Goal: Information Seeking & Learning: Learn about a topic

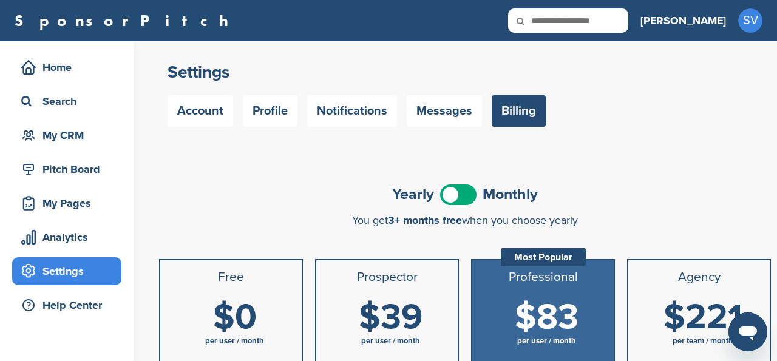
click at [469, 190] on span at bounding box center [458, 194] width 36 height 21
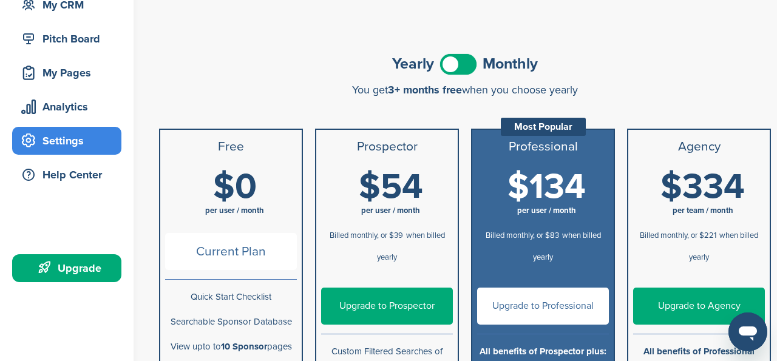
scroll to position [29, 0]
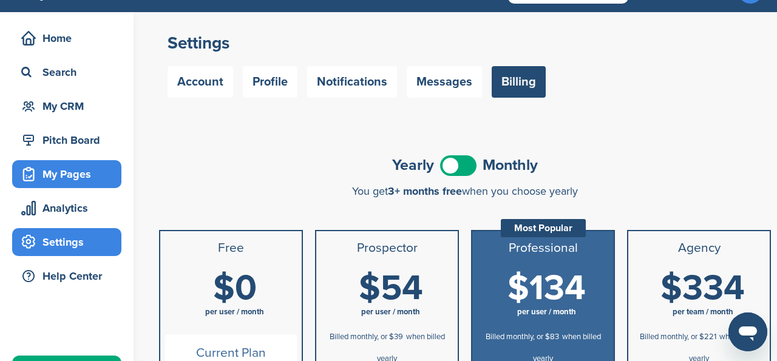
click at [79, 178] on div "My Pages" at bounding box center [69, 174] width 103 height 22
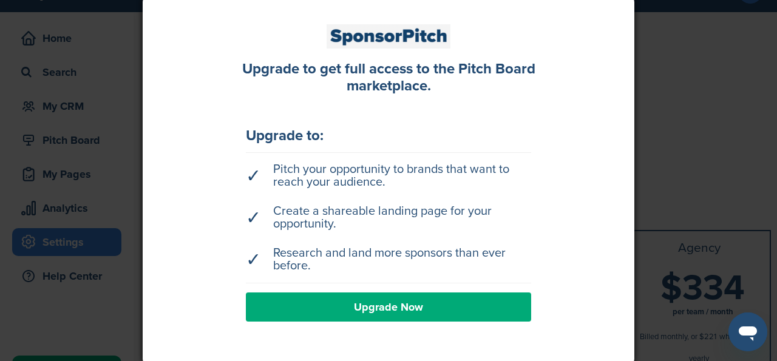
click at [110, 160] on div at bounding box center [388, 180] width 777 height 361
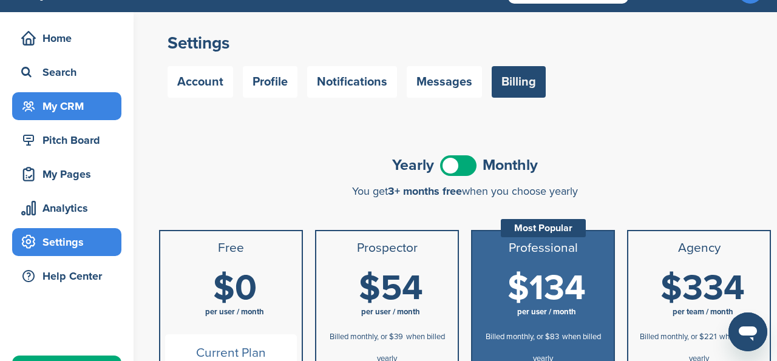
click at [77, 105] on div "My CRM" at bounding box center [69, 106] width 103 height 22
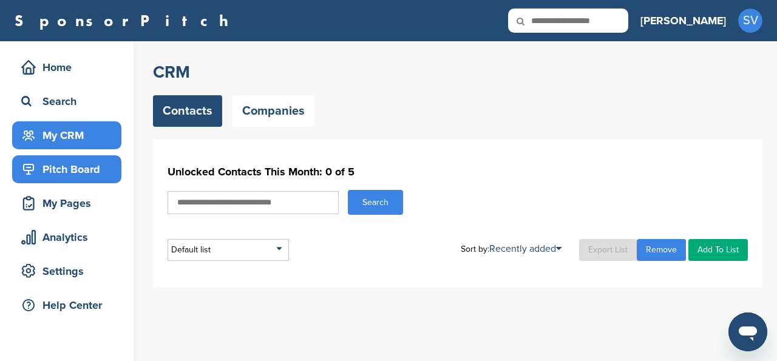
click at [86, 171] on div "Pitch Board" at bounding box center [69, 169] width 103 height 22
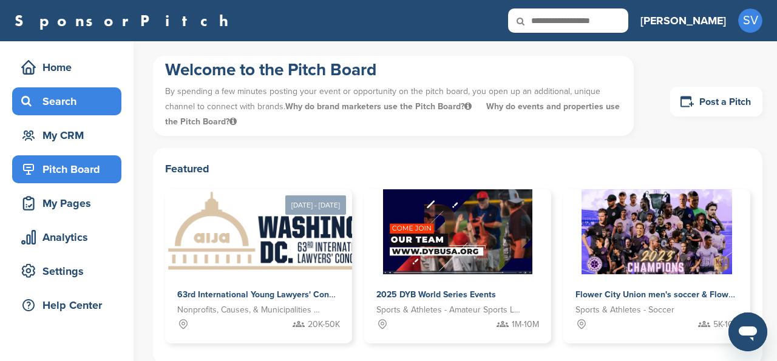
click at [86, 106] on div "Search" at bounding box center [69, 101] width 103 height 22
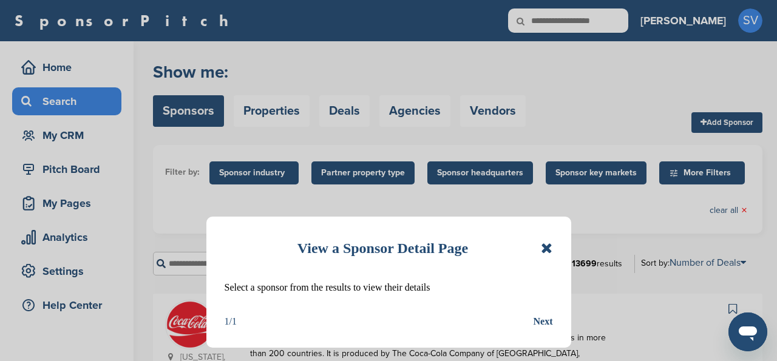
click at [547, 248] on icon at bounding box center [547, 248] width 12 height 15
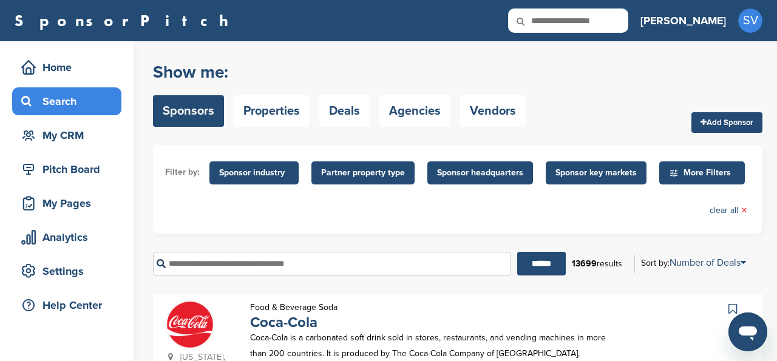
click at [675, 177] on span "More Filters" at bounding box center [704, 172] width 70 height 13
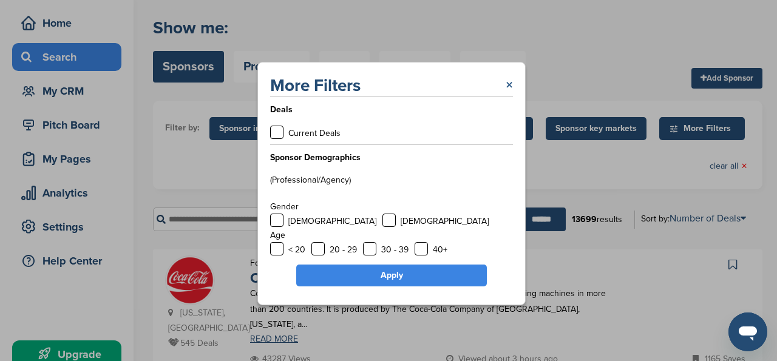
click at [511, 87] on link "×" at bounding box center [509, 86] width 7 height 22
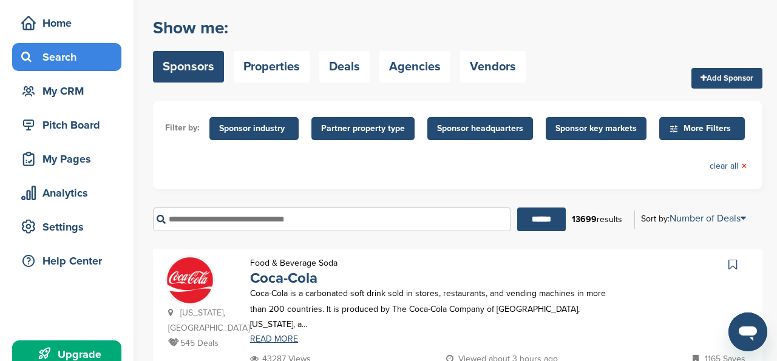
click at [232, 122] on span "Sponsor industry" at bounding box center [254, 128] width 70 height 13
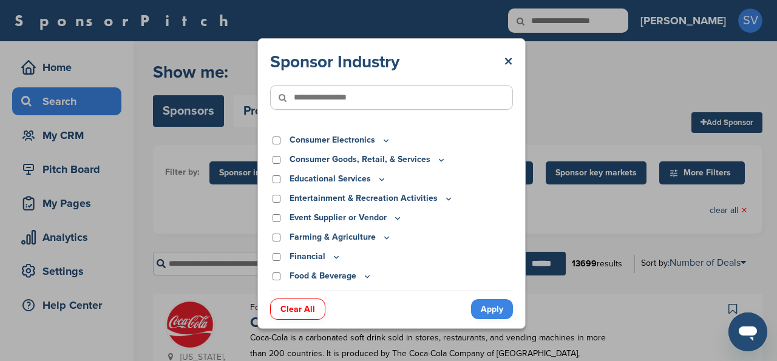
scroll to position [56, 0]
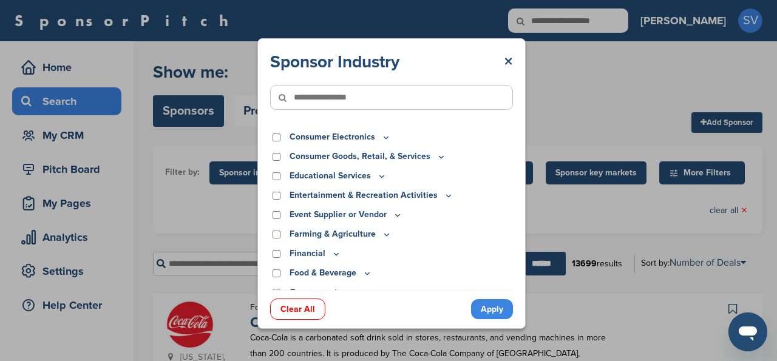
click at [337, 195] on p "Entertainment & Recreation Activities" at bounding box center [371, 195] width 164 height 13
click at [444, 198] on icon at bounding box center [449, 196] width 10 height 10
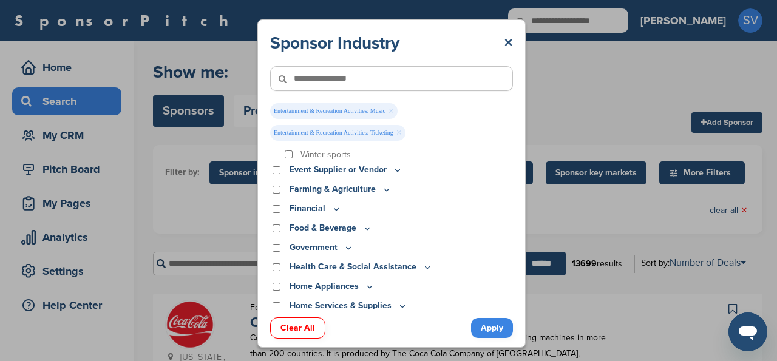
scroll to position [293, 0]
click at [368, 228] on icon at bounding box center [367, 227] width 4 height 2
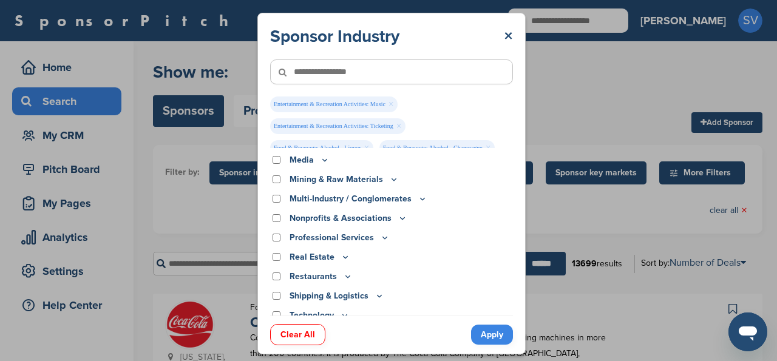
scroll to position [820, 0]
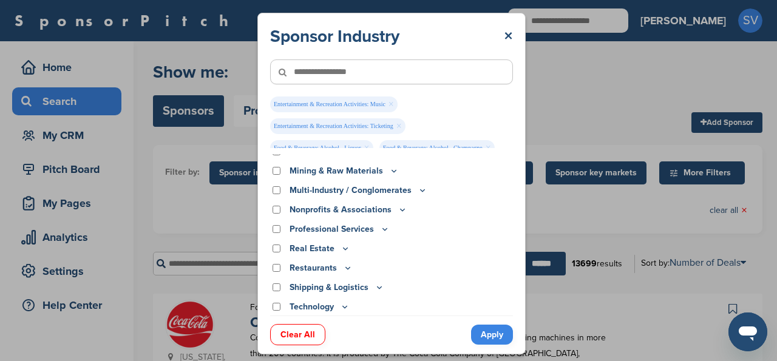
click at [492, 334] on link "Apply" at bounding box center [492, 335] width 42 height 20
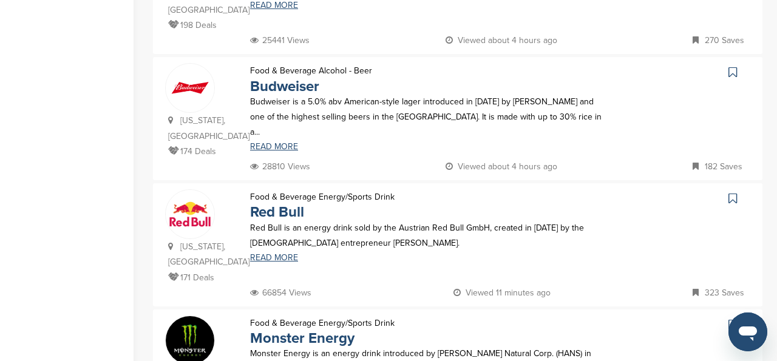
scroll to position [648, 0]
click at [274, 203] on link "Red Bull" at bounding box center [277, 212] width 54 height 18
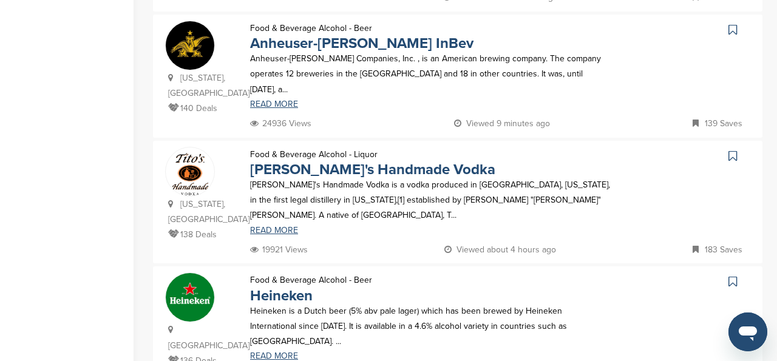
scroll to position [1197, 0]
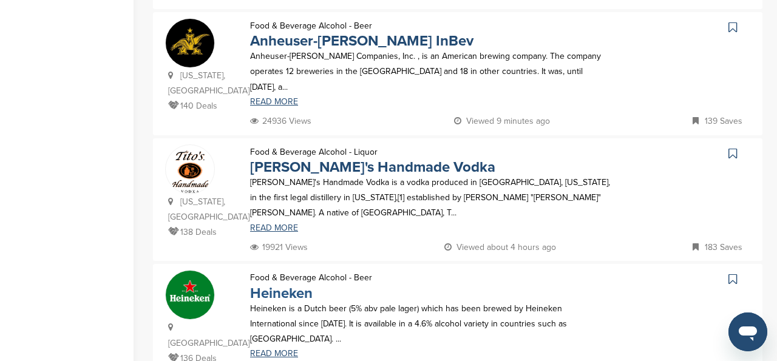
click at [274, 285] on link "Heineken" at bounding box center [281, 294] width 63 height 18
click at [302, 158] on link "Tito's Handmade Vodka" at bounding box center [372, 167] width 245 height 18
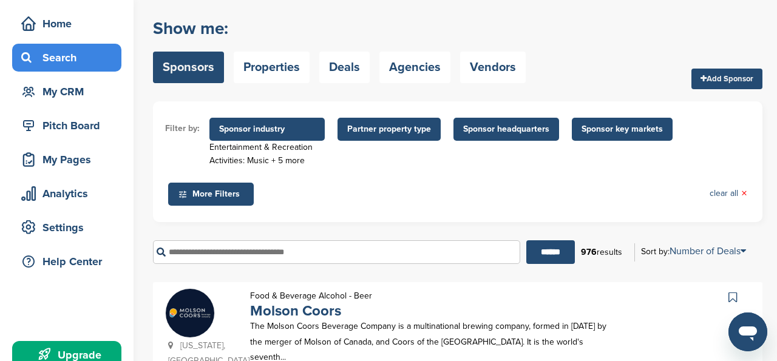
scroll to position [43, 0]
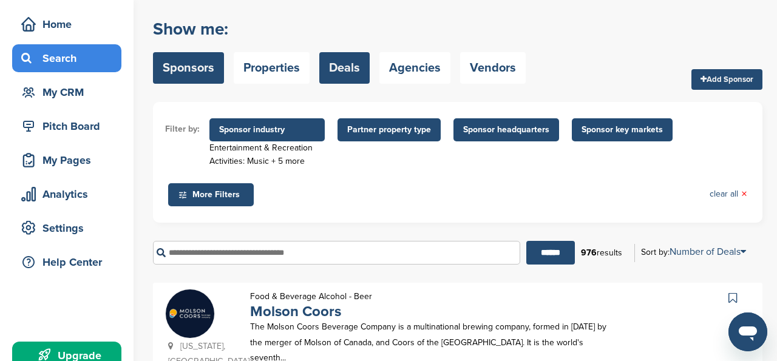
click at [350, 66] on link "Deals" at bounding box center [344, 68] width 50 height 32
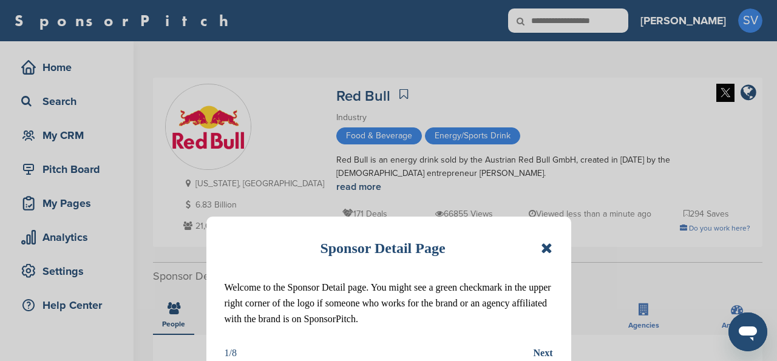
scroll to position [64, 0]
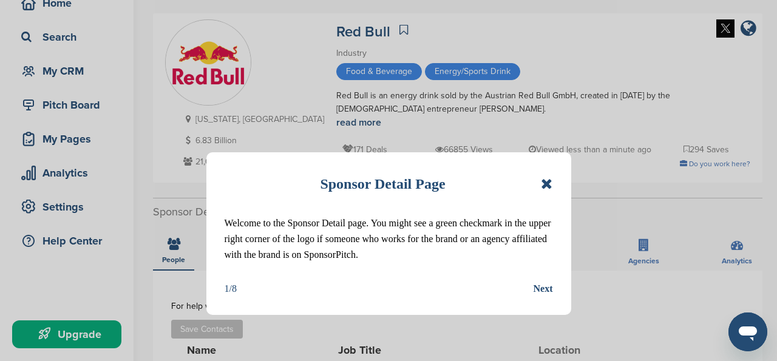
click at [548, 186] on icon at bounding box center [547, 184] width 12 height 15
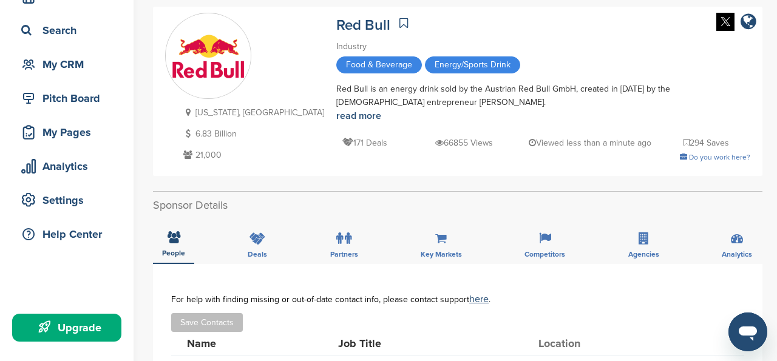
scroll to position [72, 0]
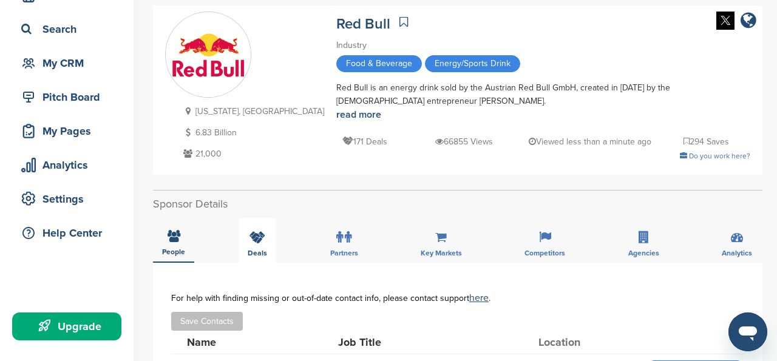
click at [252, 243] on icon at bounding box center [257, 237] width 16 height 12
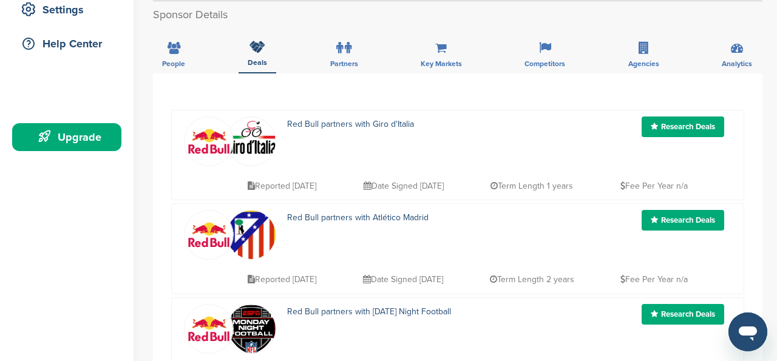
scroll to position [267, 0]
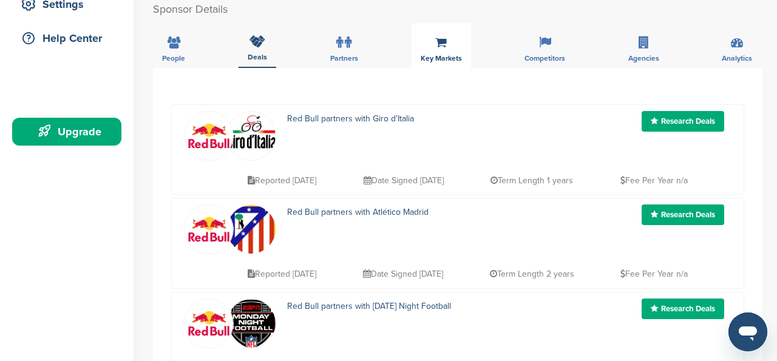
click at [185, 61] on span "Key Markets" at bounding box center [173, 58] width 23 height 7
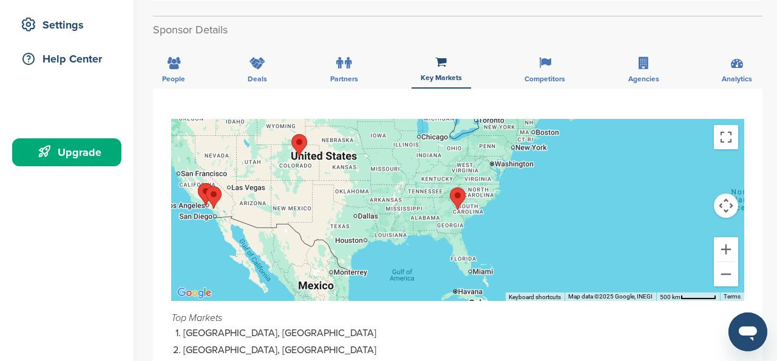
scroll to position [245, 0]
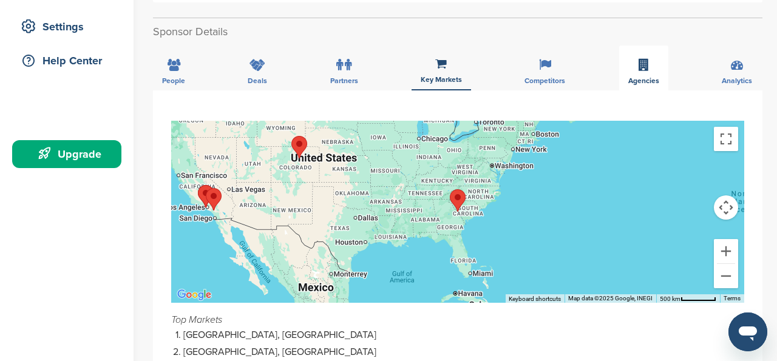
click at [648, 69] on icon at bounding box center [643, 65] width 10 height 12
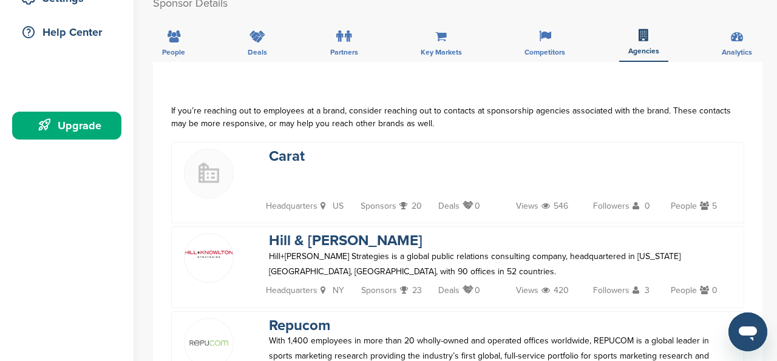
scroll to position [272, 0]
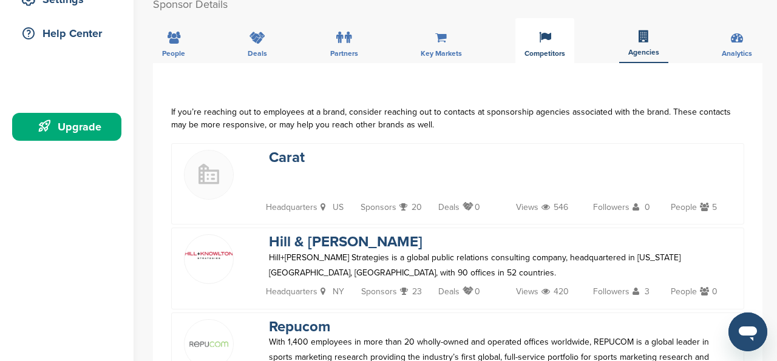
click at [530, 42] on div "Competitors" at bounding box center [544, 40] width 59 height 45
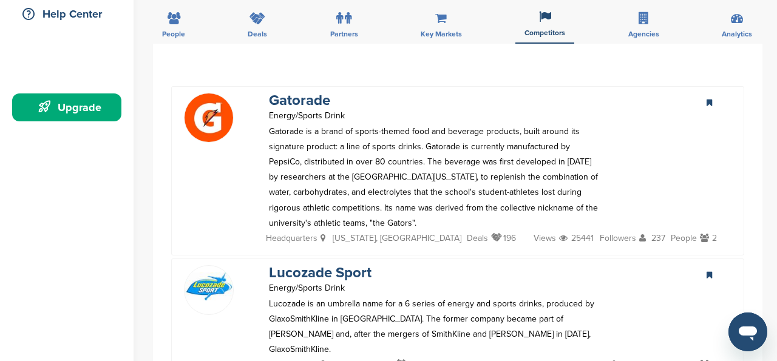
scroll to position [187, 0]
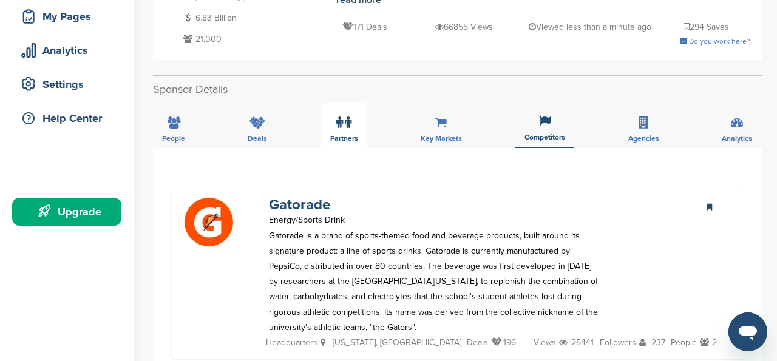
click at [337, 123] on icon at bounding box center [339, 123] width 7 height 12
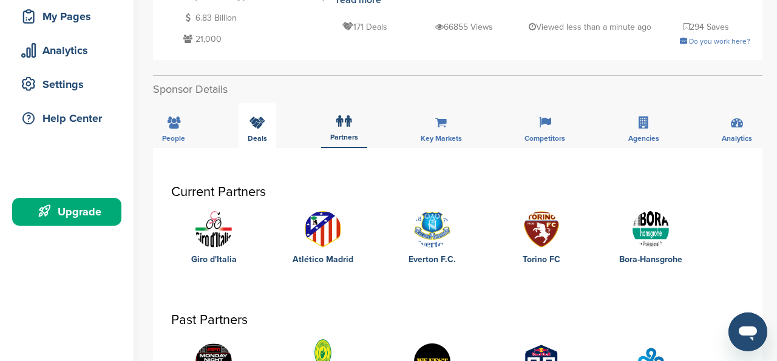
click at [260, 127] on icon at bounding box center [257, 123] width 16 height 12
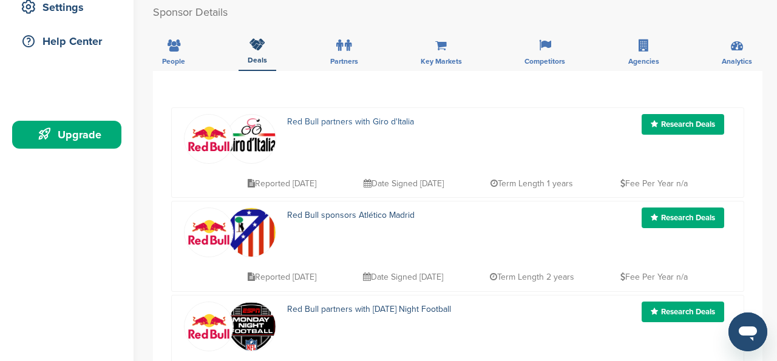
scroll to position [263, 0]
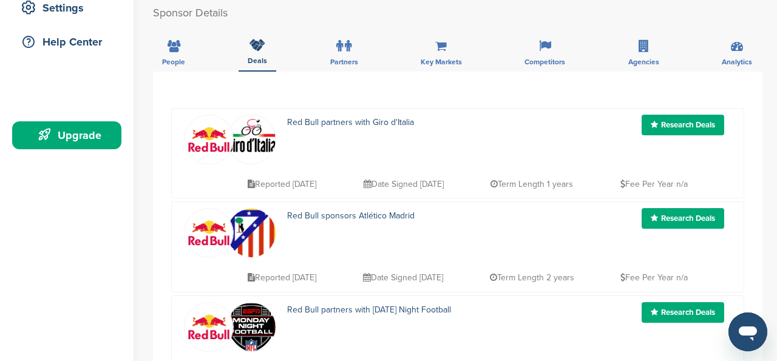
click at [685, 127] on link "Research Deals" at bounding box center [682, 125] width 83 height 21
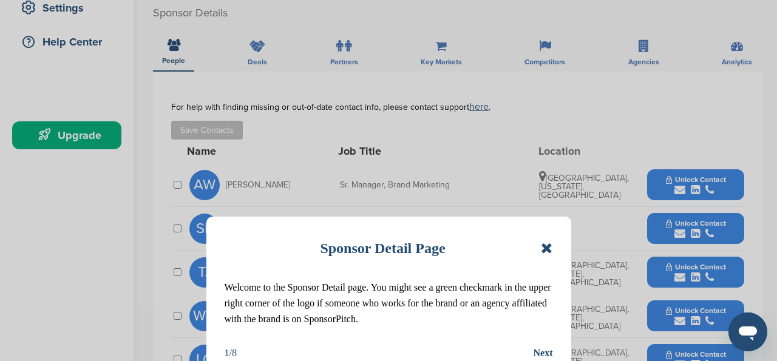
scroll to position [263, 0]
click at [549, 248] on icon at bounding box center [547, 248] width 12 height 15
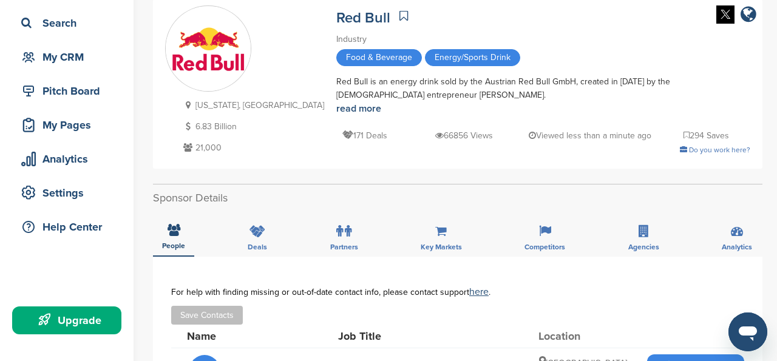
scroll to position [73, 0]
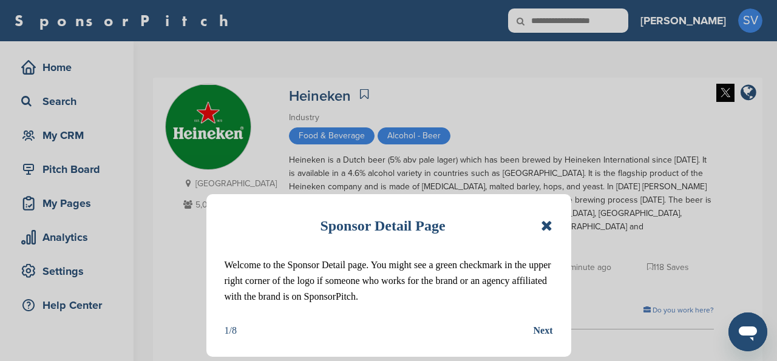
scroll to position [46, 0]
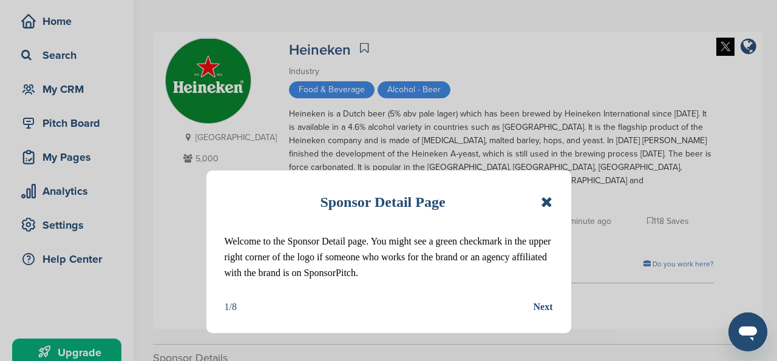
click at [532, 303] on div "1/8 Next" at bounding box center [389, 307] width 328 height 16
click at [540, 304] on div "Next" at bounding box center [542, 307] width 19 height 16
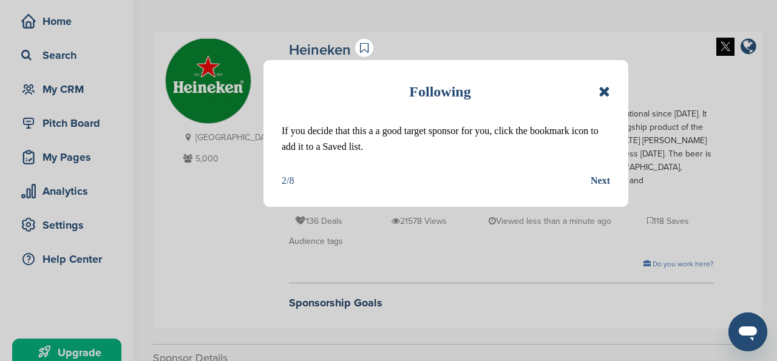
click at [604, 92] on icon at bounding box center [604, 91] width 12 height 15
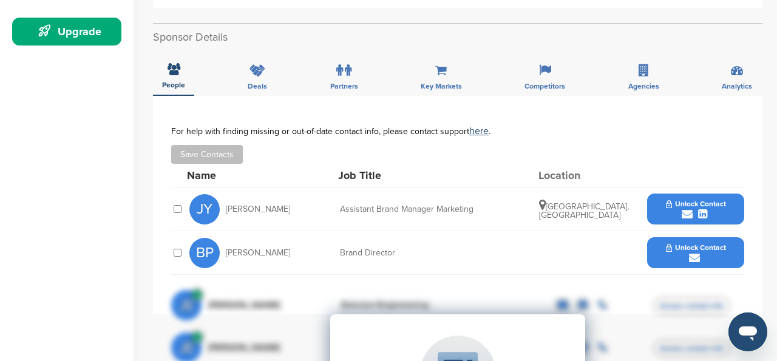
scroll to position [356, 0]
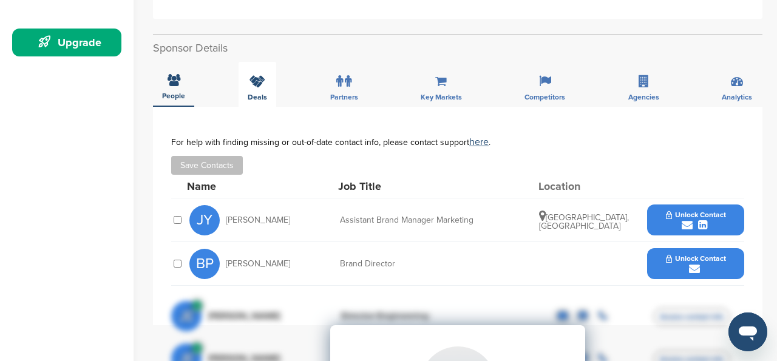
click at [266, 70] on div "Deals" at bounding box center [257, 84] width 38 height 45
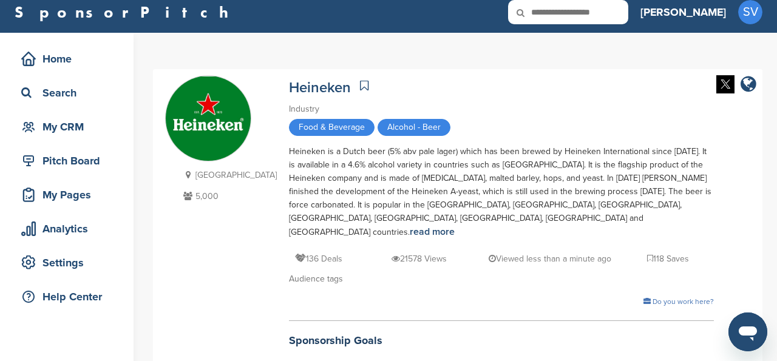
scroll to position [0, 0]
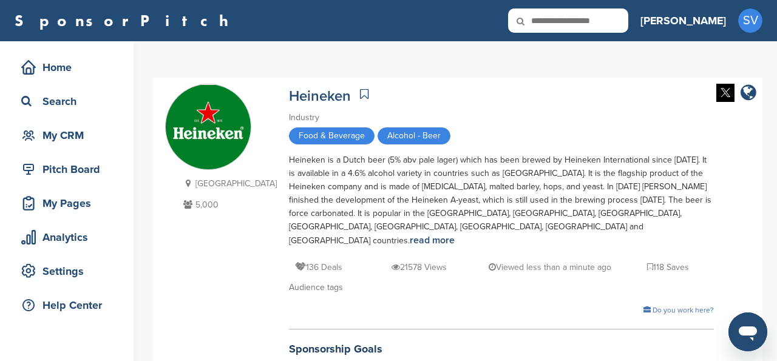
click at [357, 93] on div at bounding box center [365, 95] width 16 height 20
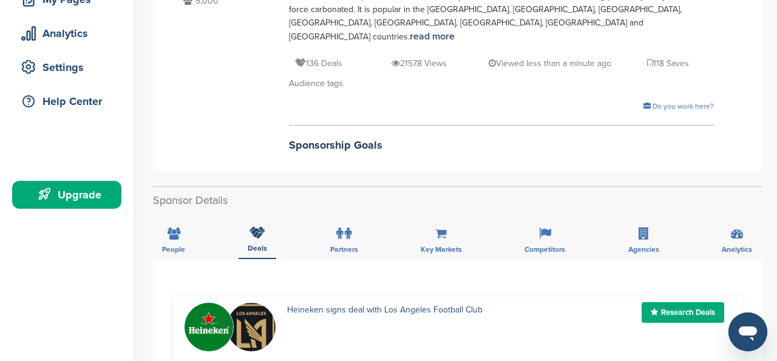
scroll to position [208, 0]
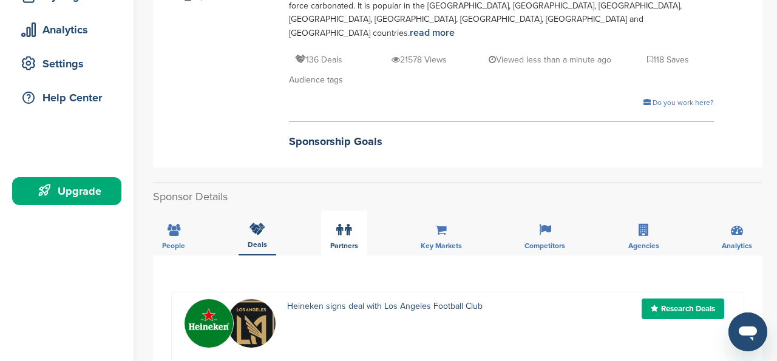
click at [347, 224] on icon at bounding box center [348, 230] width 7 height 12
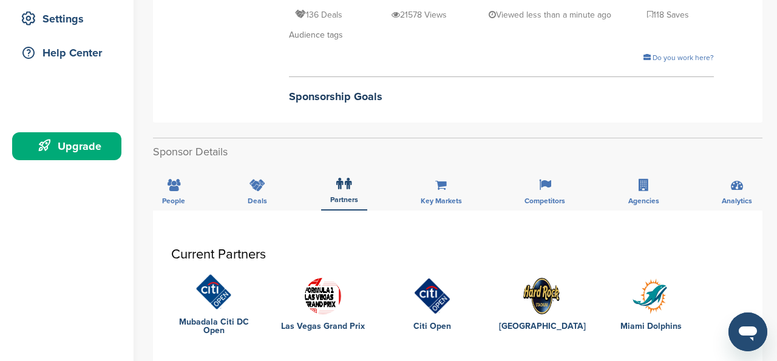
scroll to position [263, 0]
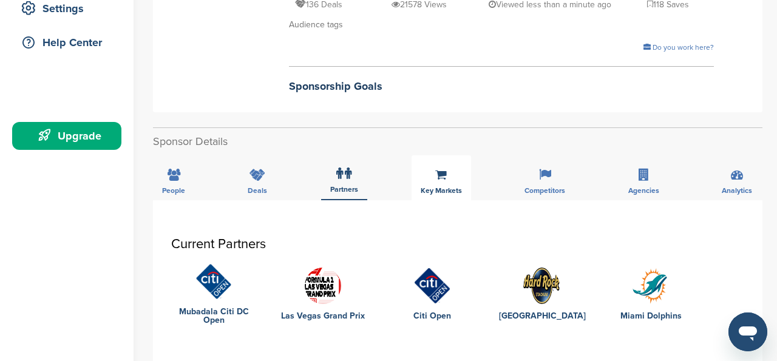
click at [185, 187] on span "Key Markets" at bounding box center [173, 190] width 23 height 7
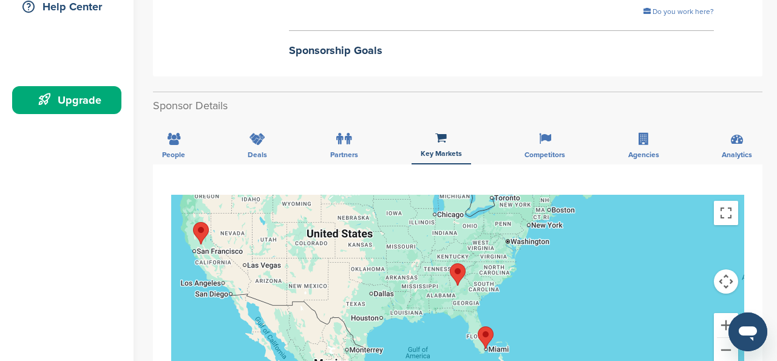
scroll to position [300, 0]
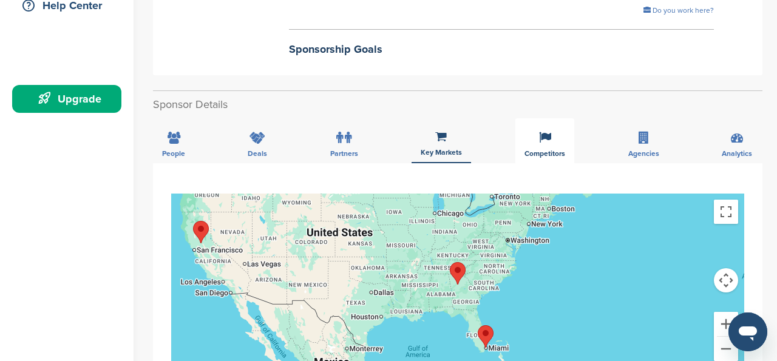
click at [546, 132] on icon at bounding box center [545, 138] width 12 height 12
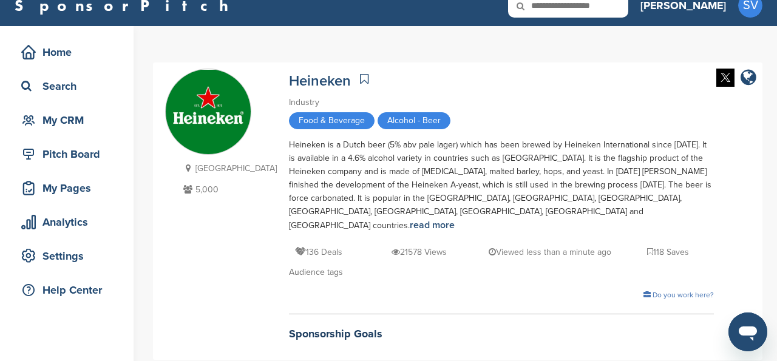
scroll to position [15, 0]
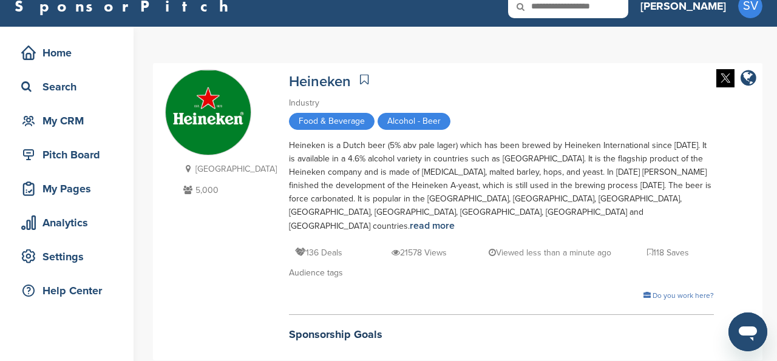
click at [357, 78] on div at bounding box center [365, 80] width 16 height 20
click at [307, 83] on link "Heineken" at bounding box center [320, 82] width 62 height 18
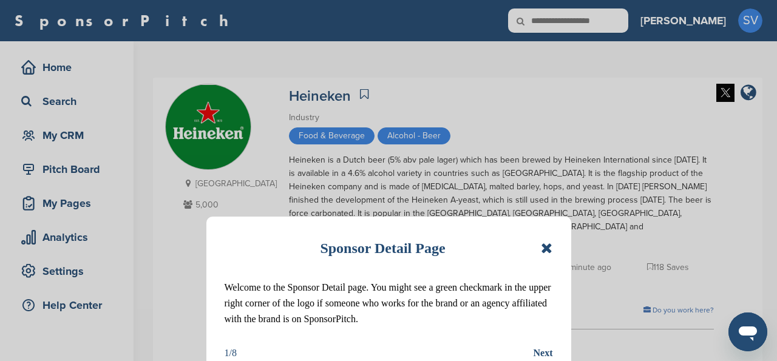
click at [546, 247] on icon at bounding box center [547, 248] width 12 height 15
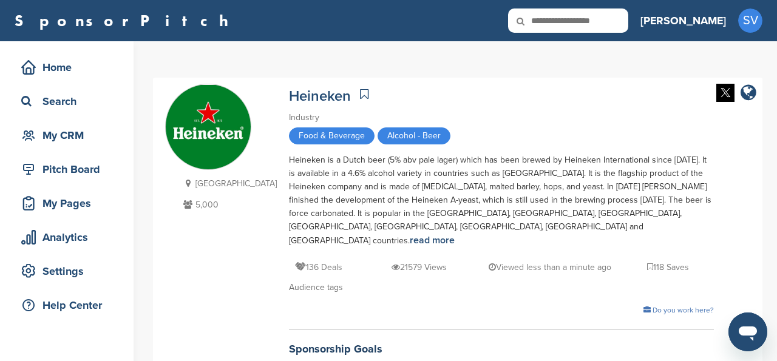
click at [360, 92] on icon at bounding box center [364, 94] width 8 height 12
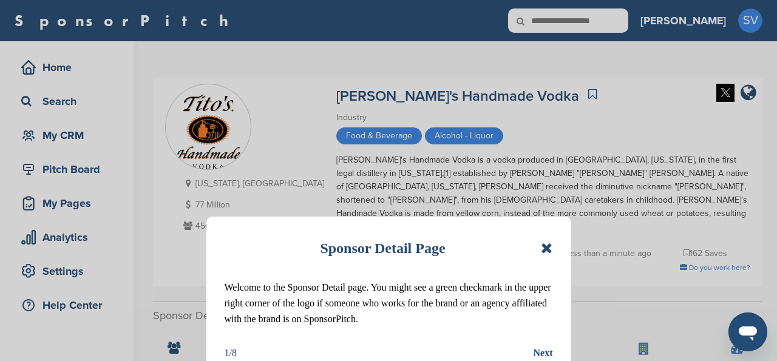
click at [546, 246] on icon at bounding box center [547, 248] width 12 height 15
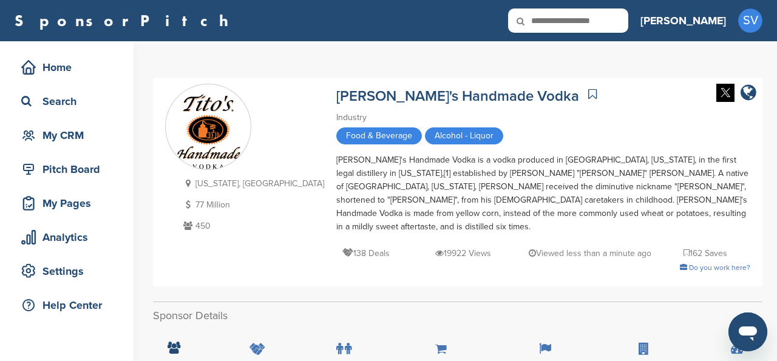
click at [588, 92] on icon at bounding box center [592, 94] width 8 height 12
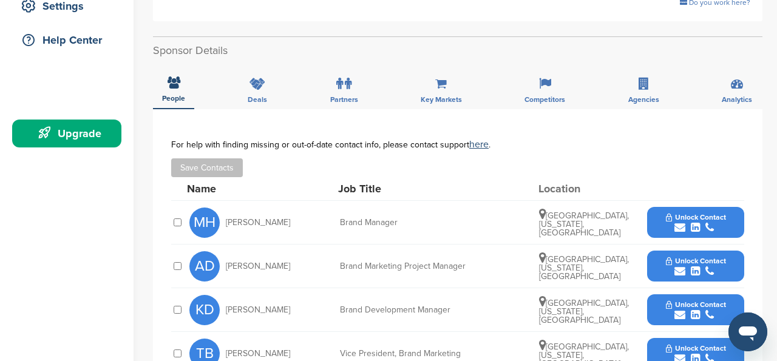
scroll to position [254, 0]
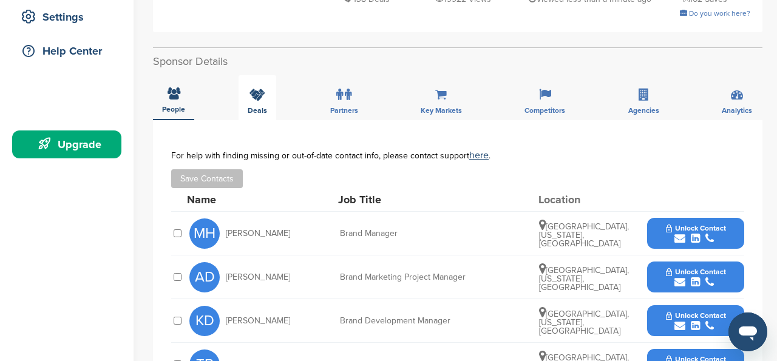
click at [267, 95] on div "Deals" at bounding box center [257, 97] width 38 height 45
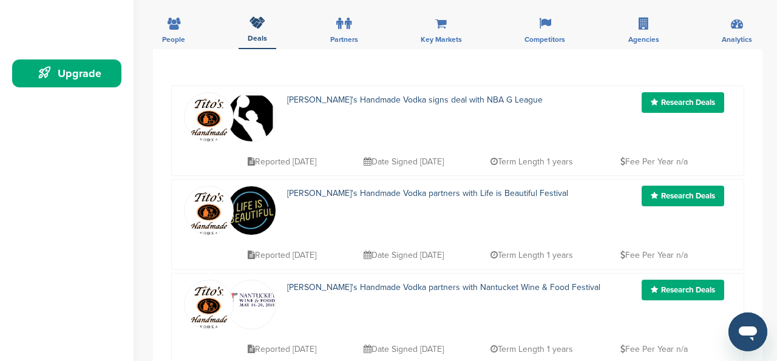
scroll to position [326, 0]
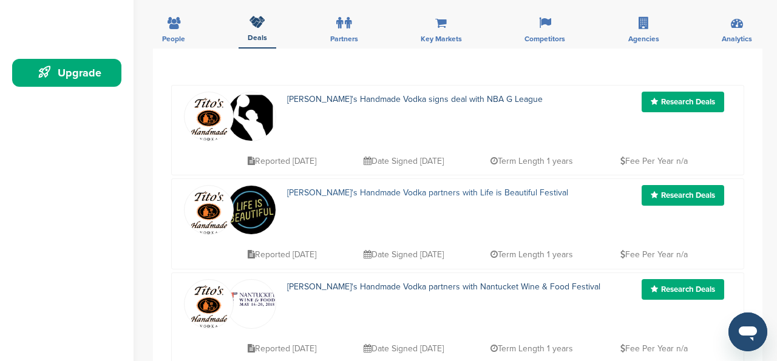
click at [322, 188] on link "Tito's Handmade Vodka partners with Life is Beautiful Festival" at bounding box center [427, 193] width 281 height 10
